Goal: Communication & Community: Answer question/provide support

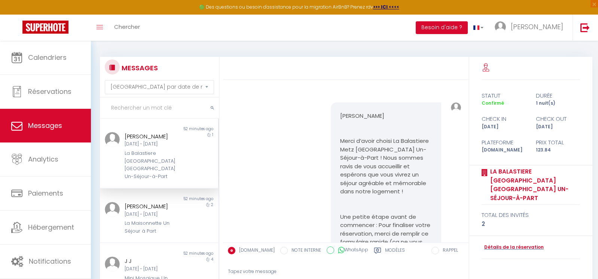
select select "message"
click at [188, 145] on div "1" at bounding box center [203, 156] width 30 height 48
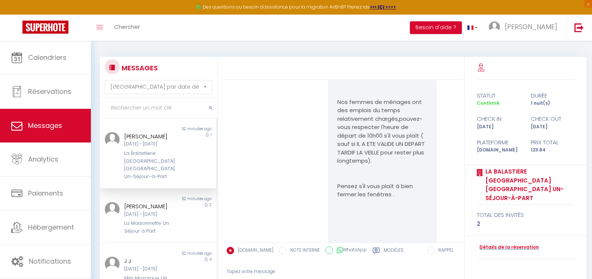
scroll to position [4668, 0]
click at [39, 122] on span "Messages" at bounding box center [45, 125] width 34 height 9
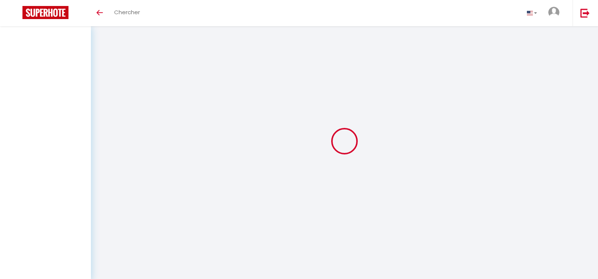
select select "message"
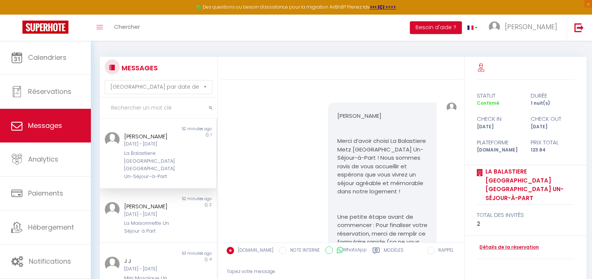
scroll to position [5827, 0]
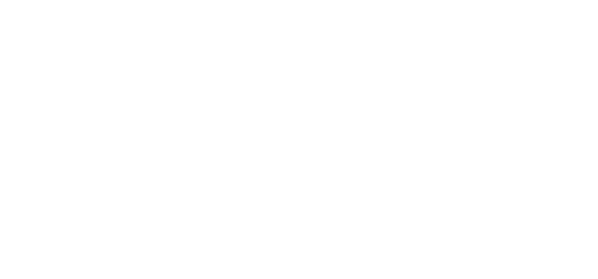
select select "message"
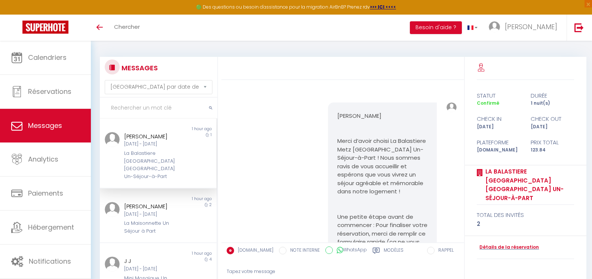
scroll to position [5827, 0]
